Goal: Information Seeking & Learning: Find specific fact

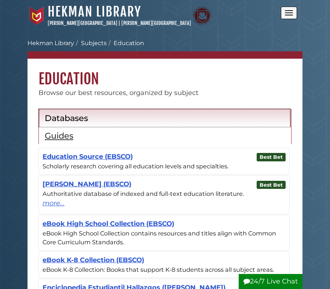
click at [76, 119] on h2 "Databases" at bounding box center [165, 118] width 240 height 10
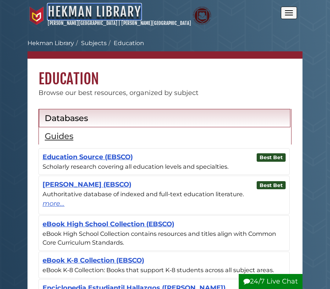
click at [61, 11] on link "Hekman Library" at bounding box center [94, 12] width 93 height 16
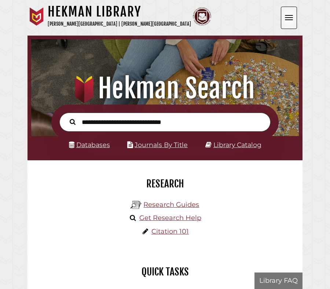
scroll to position [88, 264]
click at [135, 126] on input "text" at bounding box center [164, 122] width 211 height 19
type input "*"
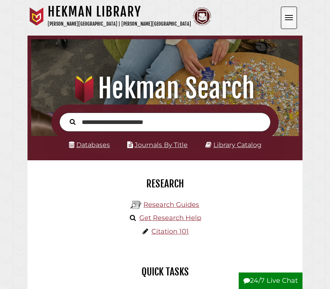
type input "**********"
click at [66, 117] on button "Search" at bounding box center [72, 121] width 13 height 9
